Goal: Transaction & Acquisition: Purchase product/service

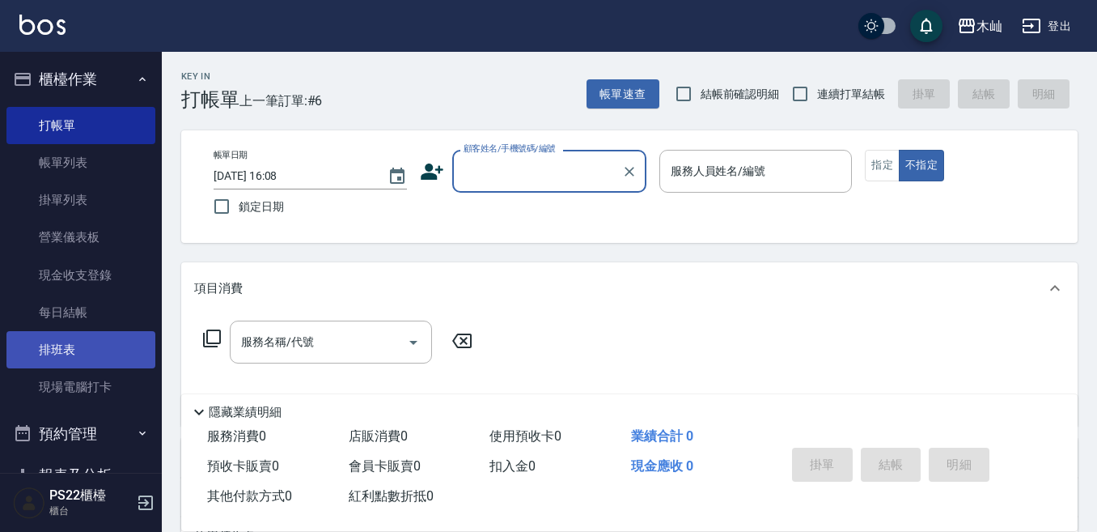
click at [56, 354] on link "排班表" at bounding box center [80, 349] width 149 height 37
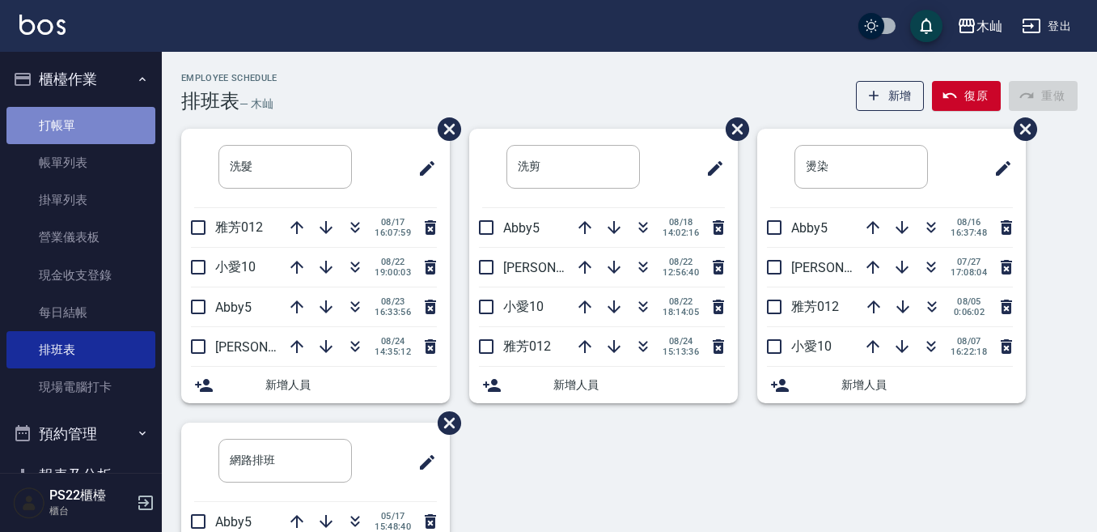
click at [117, 121] on link "打帳單" at bounding box center [80, 125] width 149 height 37
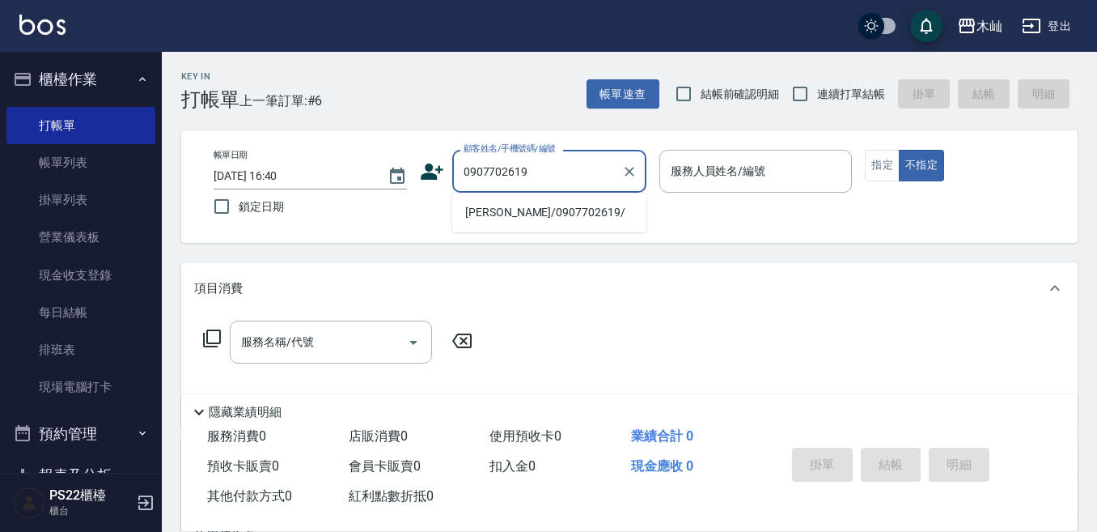
click at [474, 210] on li "[PERSON_NAME]/0907702619/" at bounding box center [549, 212] width 194 height 27
type input "[PERSON_NAME]/0907702619/"
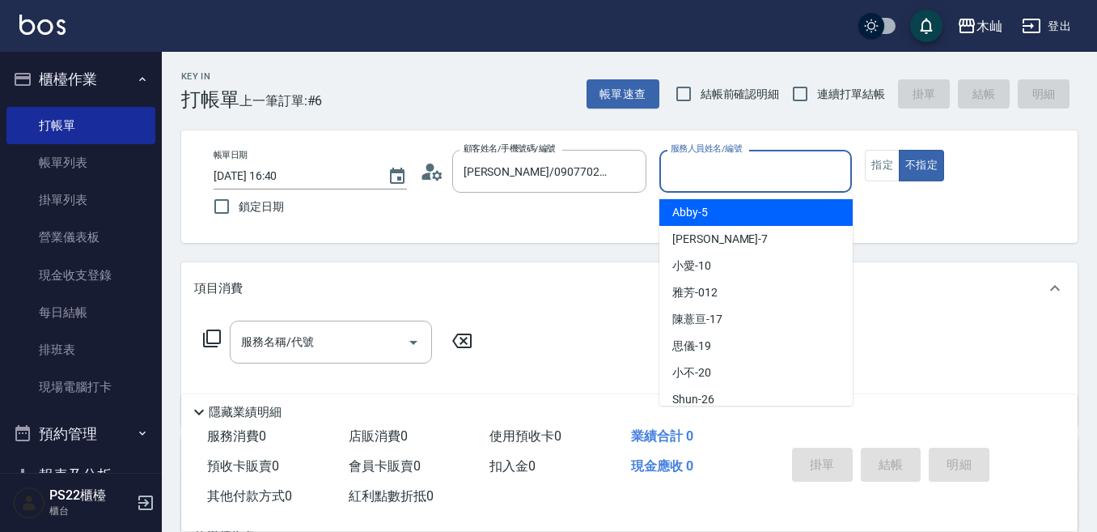
click at [694, 176] on input "服務人員姓名/編號" at bounding box center [756, 171] width 179 height 28
click at [695, 210] on span "Abby -5" at bounding box center [690, 212] width 36 height 17
type input "Abby-5"
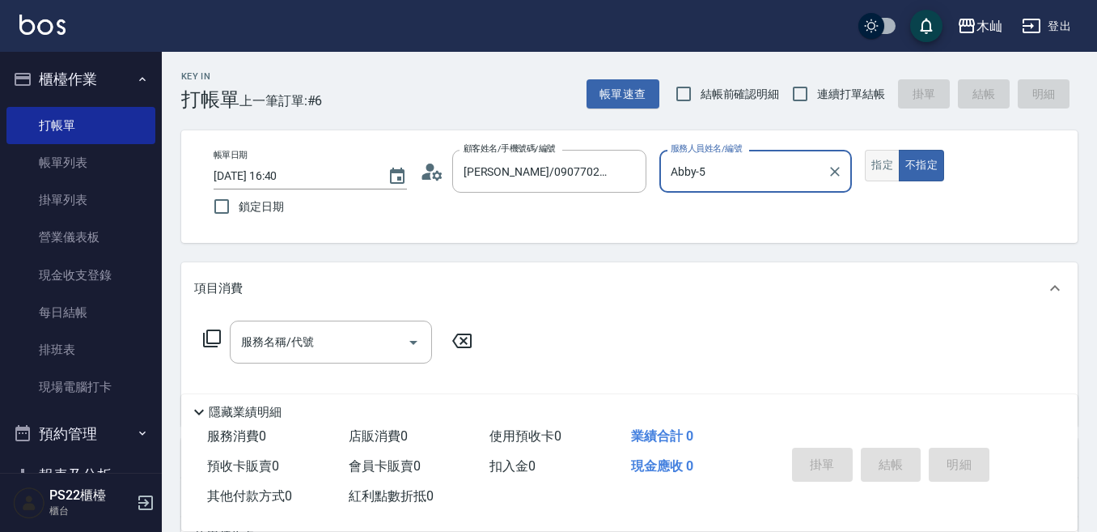
click at [884, 157] on button "指定" at bounding box center [882, 166] width 35 height 32
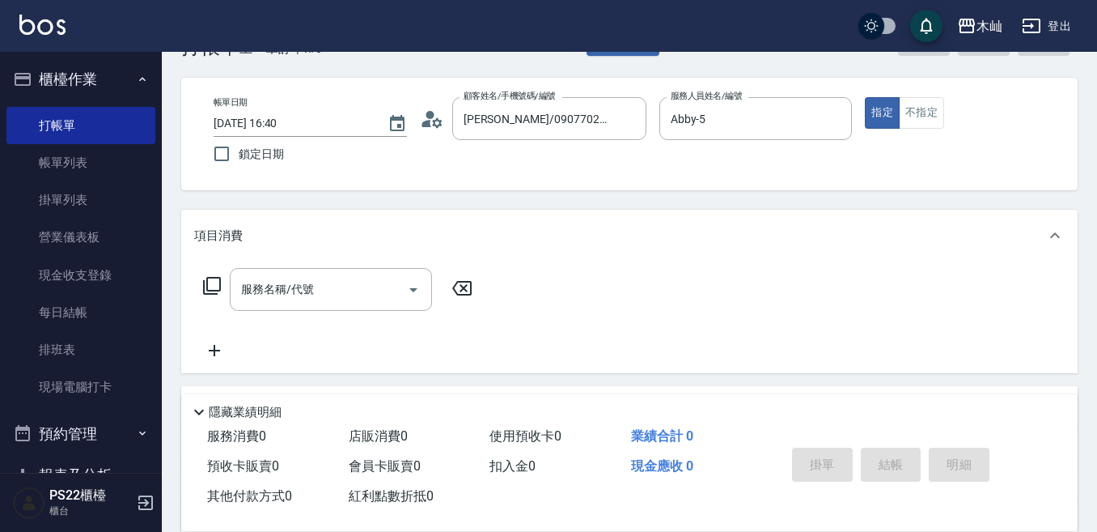
scroll to position [81, 0]
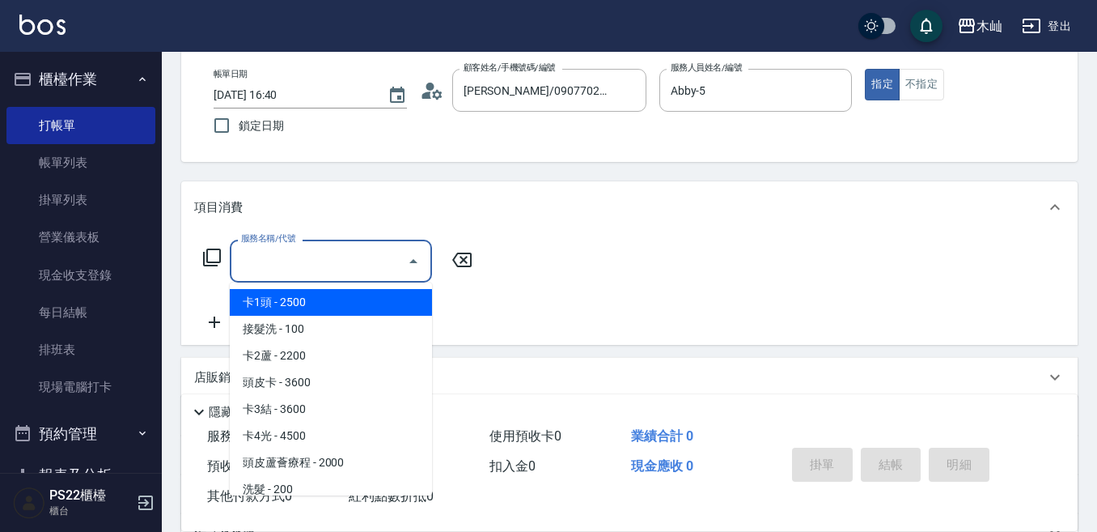
click at [312, 265] on input "服務名稱/代號" at bounding box center [318, 261] width 163 height 28
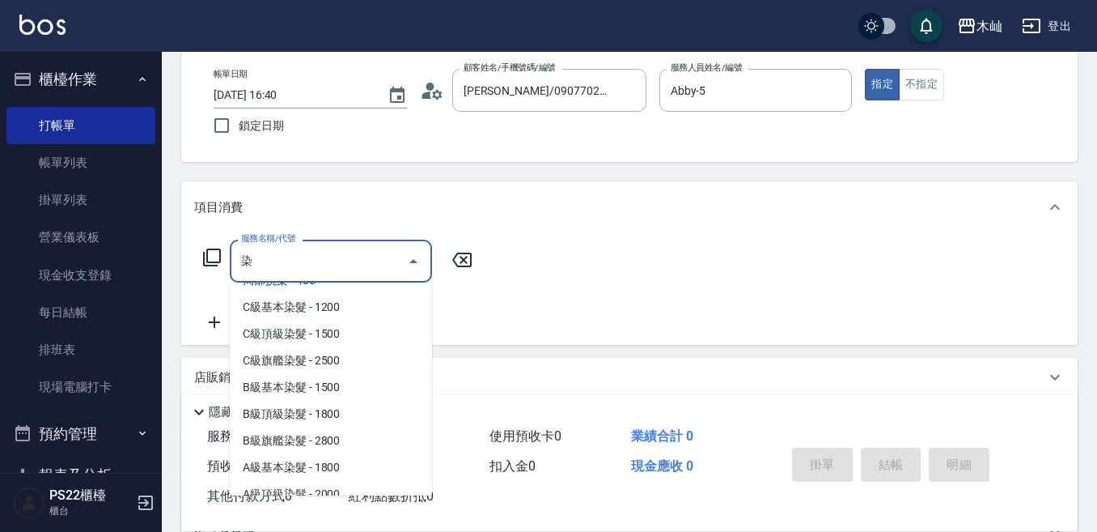
scroll to position [11, 0]
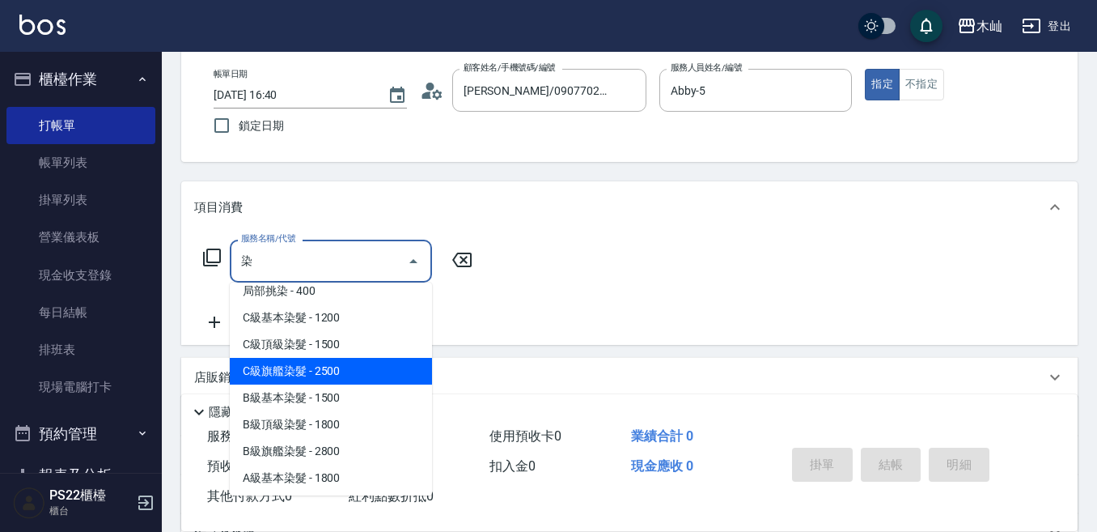
click at [363, 373] on span "C級旗艦染髮 - 2500" at bounding box center [331, 371] width 202 height 27
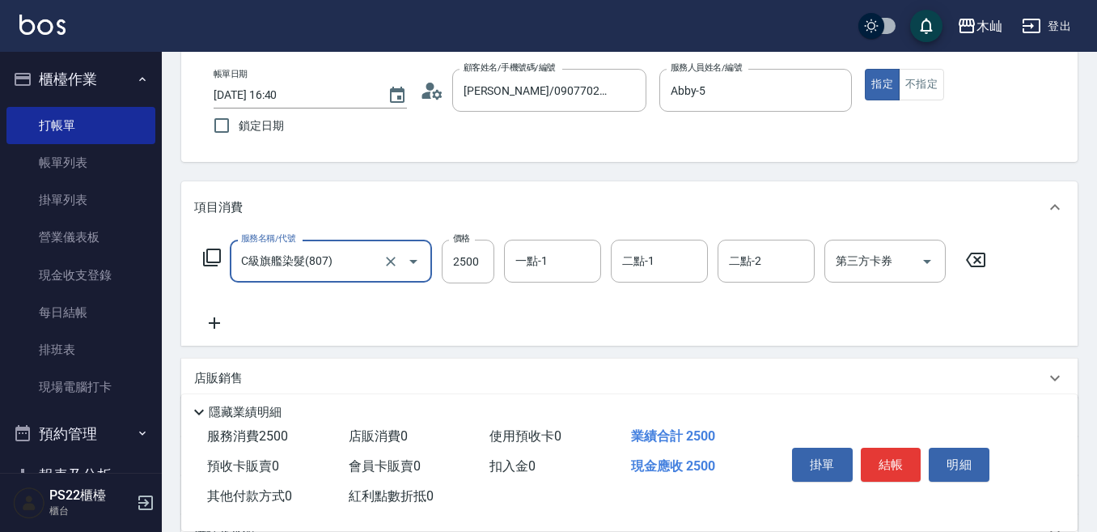
type input "C級旗艦染髮(807)"
click at [197, 320] on icon at bounding box center [214, 322] width 40 height 19
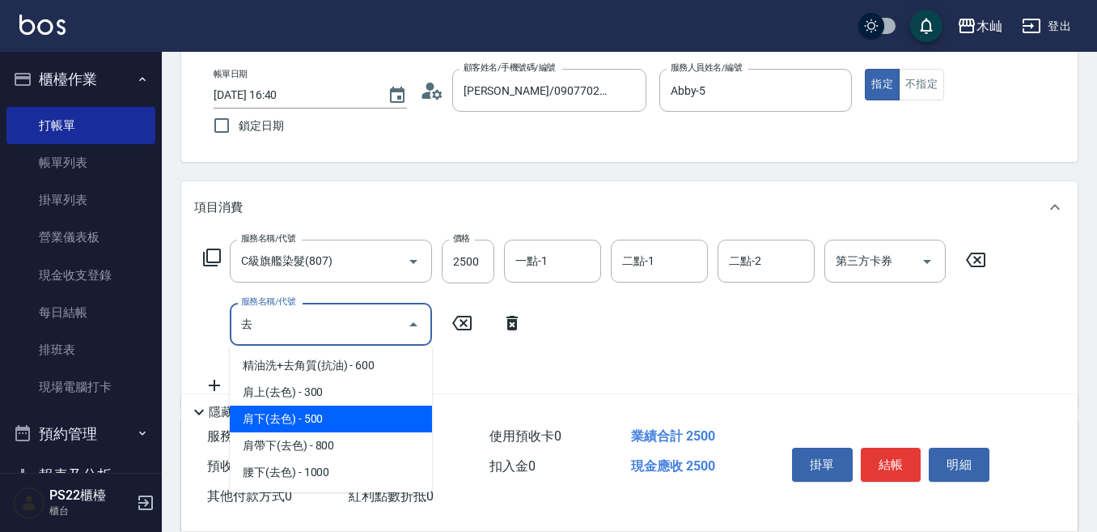
click at [396, 427] on span "肩下(去色) - 500" at bounding box center [331, 418] width 202 height 27
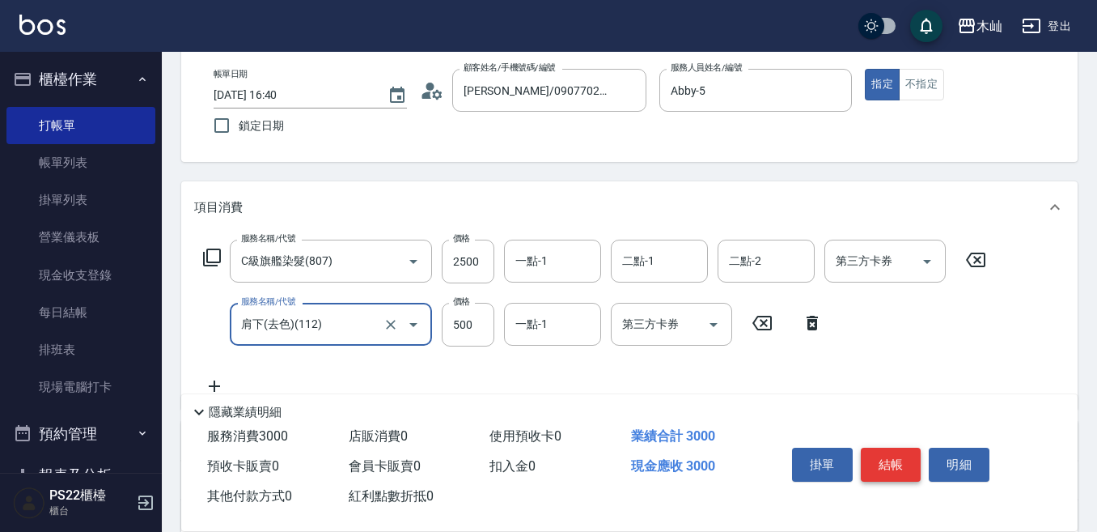
type input "肩下(去色)(112)"
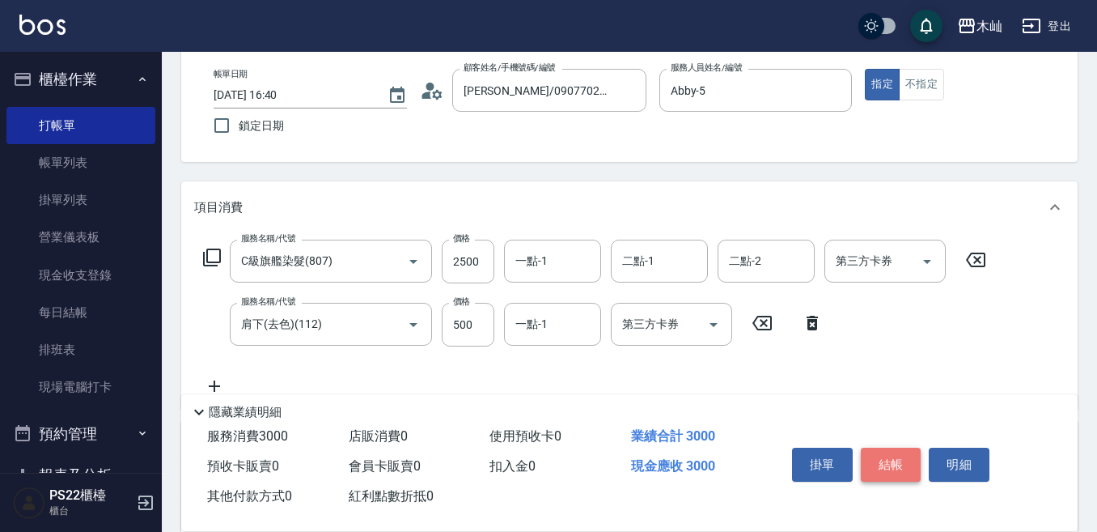
click at [887, 460] on button "結帳" at bounding box center [891, 464] width 61 height 34
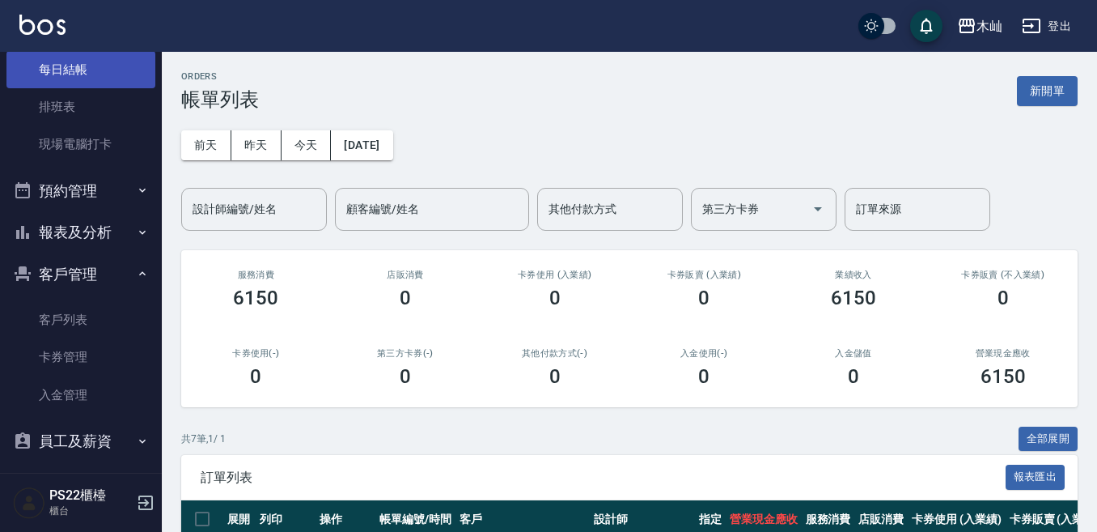
scroll to position [324, 0]
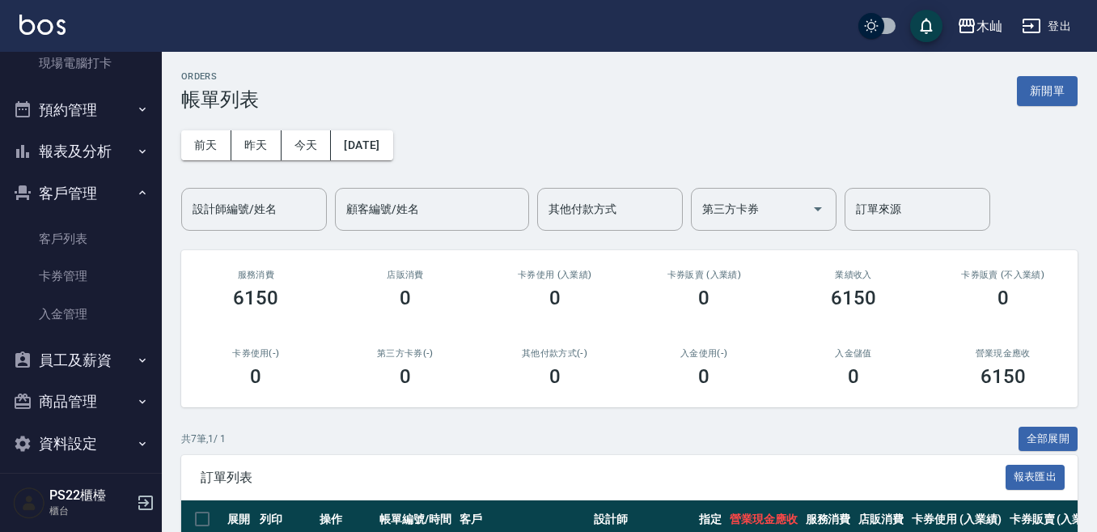
click at [111, 149] on button "報表及分析" at bounding box center [80, 151] width 149 height 42
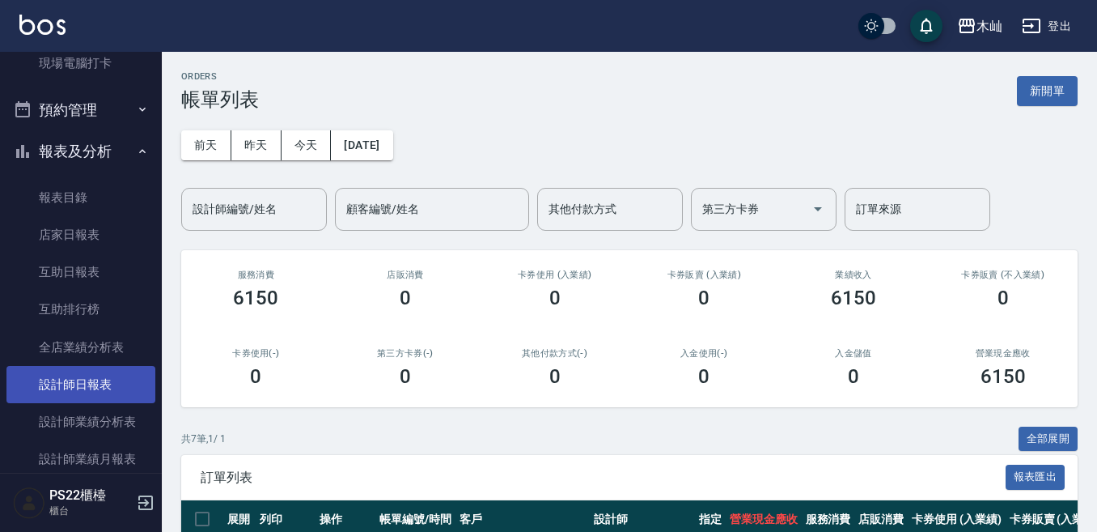
click at [101, 377] on link "設計師日報表" at bounding box center [80, 384] width 149 height 37
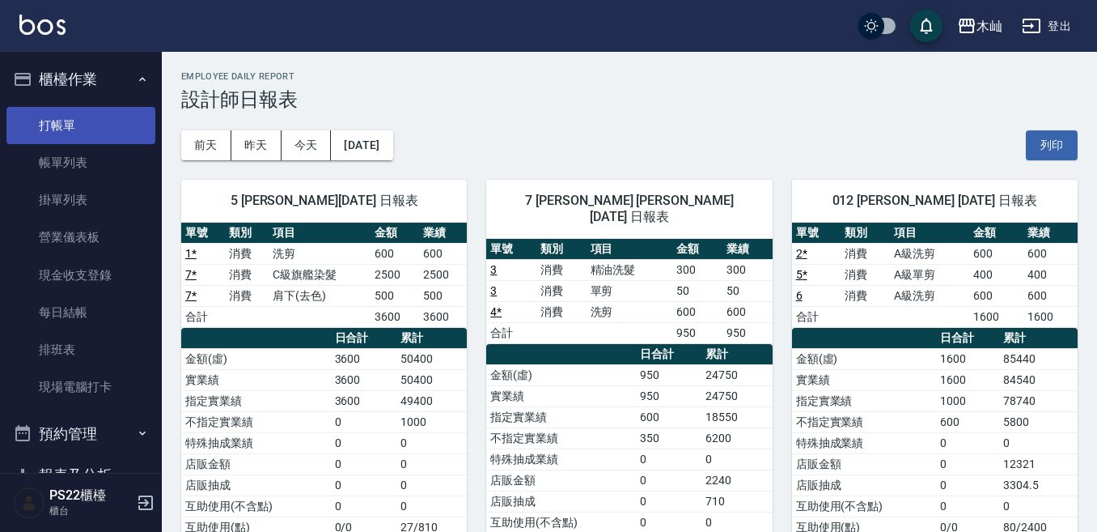
click at [85, 124] on link "打帳單" at bounding box center [80, 125] width 149 height 37
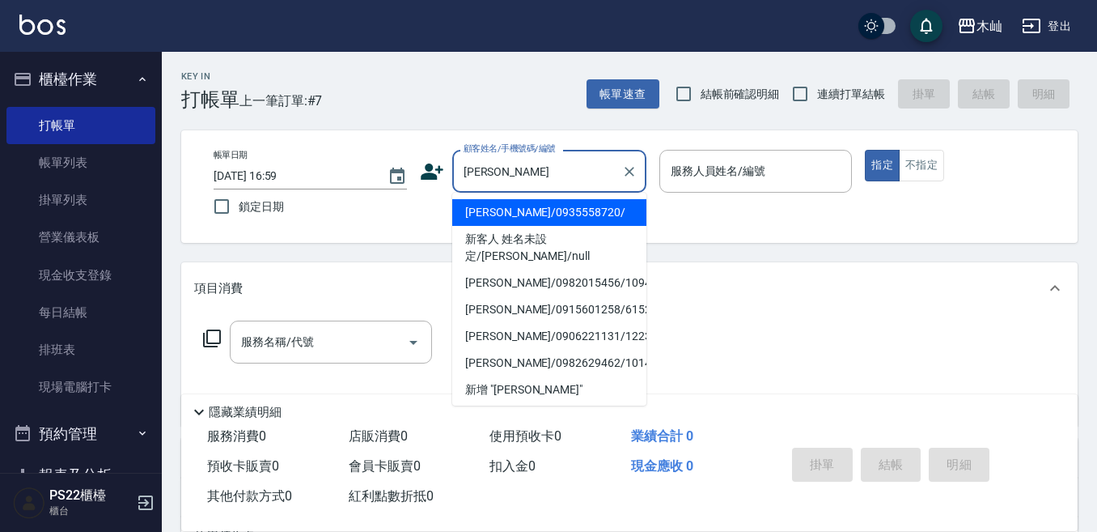
click at [532, 210] on li "[PERSON_NAME]/0935558720/" at bounding box center [549, 212] width 194 height 27
type input "[PERSON_NAME]/0935558720/"
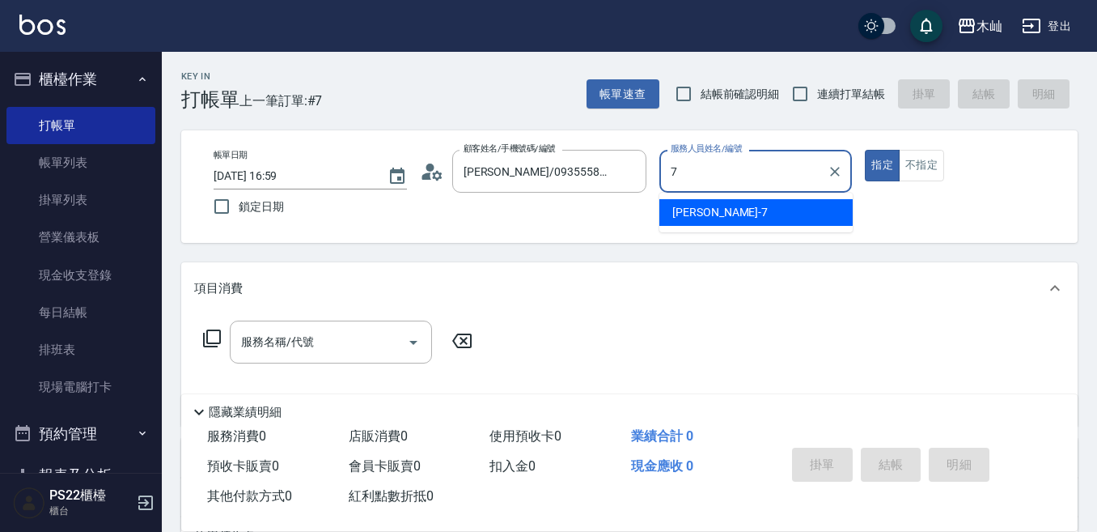
type input "[PERSON_NAME]-7"
type button "true"
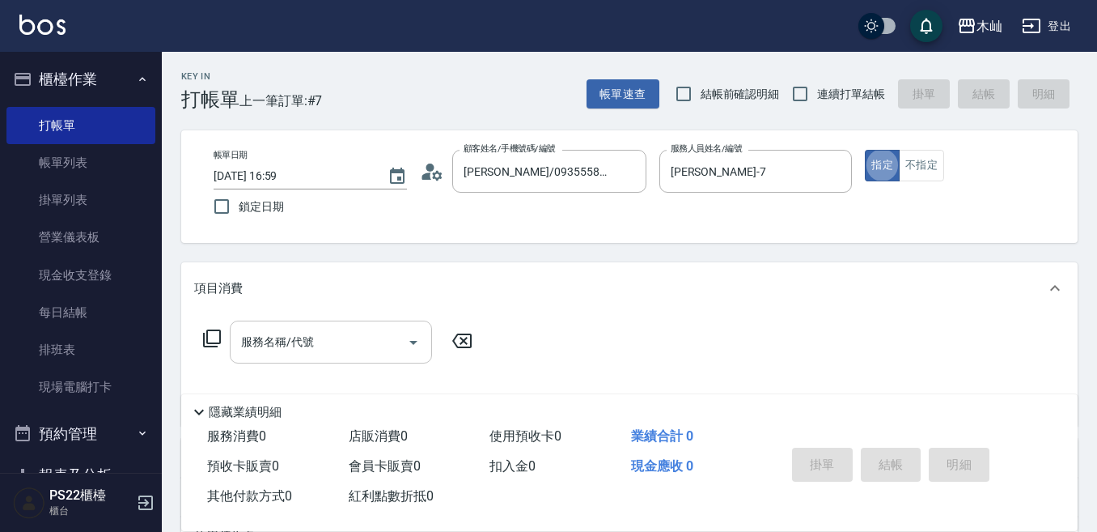
click at [308, 333] on input "服務名稱/代號" at bounding box center [318, 342] width 163 height 28
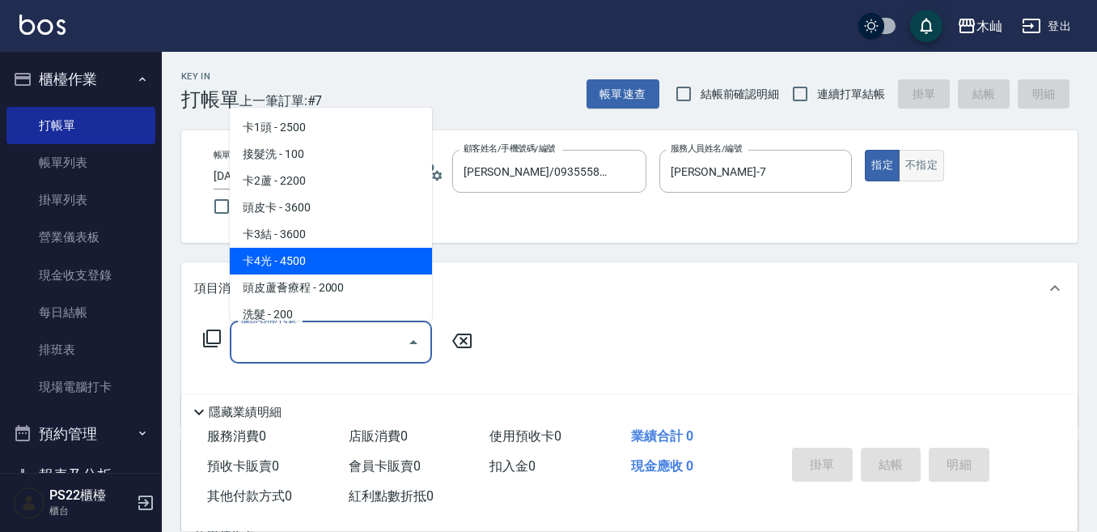
drag, startPoint x: 918, startPoint y: 160, endPoint x: 868, endPoint y: 178, distance: 52.5
click at [918, 162] on button "不指定" at bounding box center [921, 166] width 45 height 32
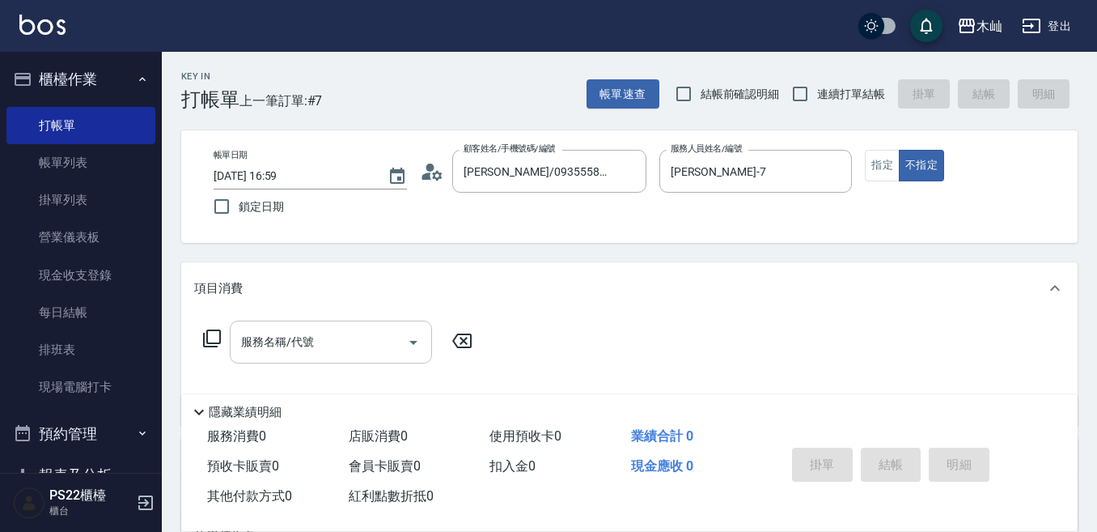
click at [293, 341] on div "服務名稱/代號 服務名稱/代號" at bounding box center [331, 341] width 202 height 43
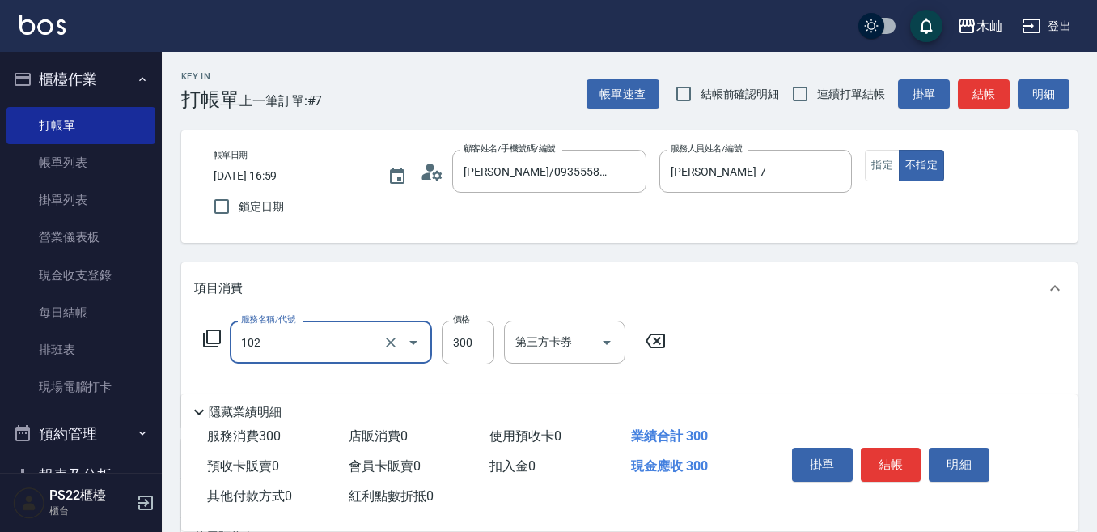
type input "精油洗髮(102)"
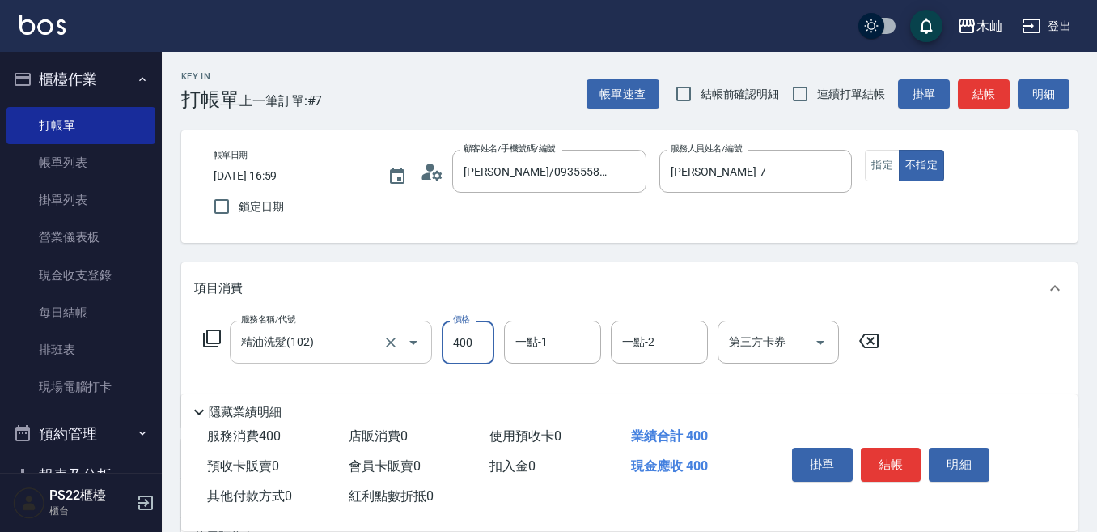
type input "400"
click at [887, 449] on button "結帳" at bounding box center [891, 464] width 61 height 34
